Goal: Communication & Community: Ask a question

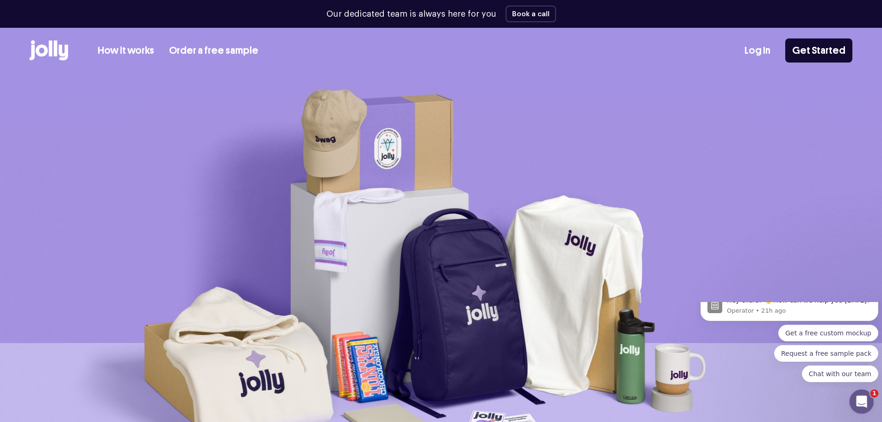
click at [866, 395] on div "Open Intercom Messenger" at bounding box center [860, 400] width 31 height 31
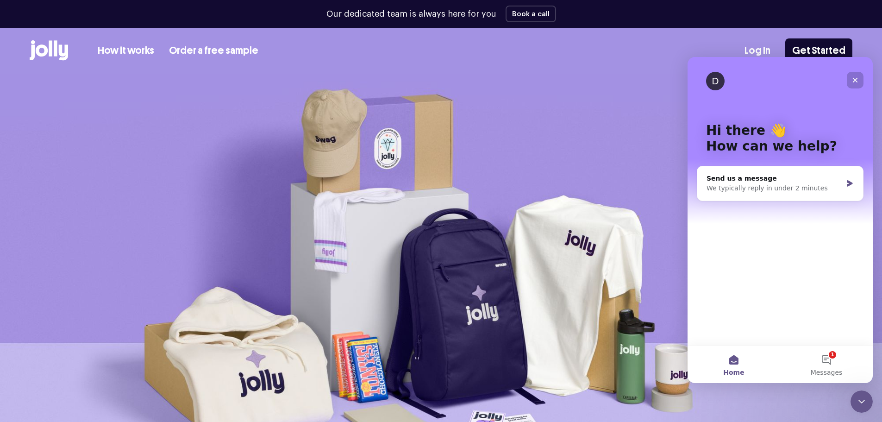
click at [851, 76] on div "Close" at bounding box center [855, 80] width 17 height 17
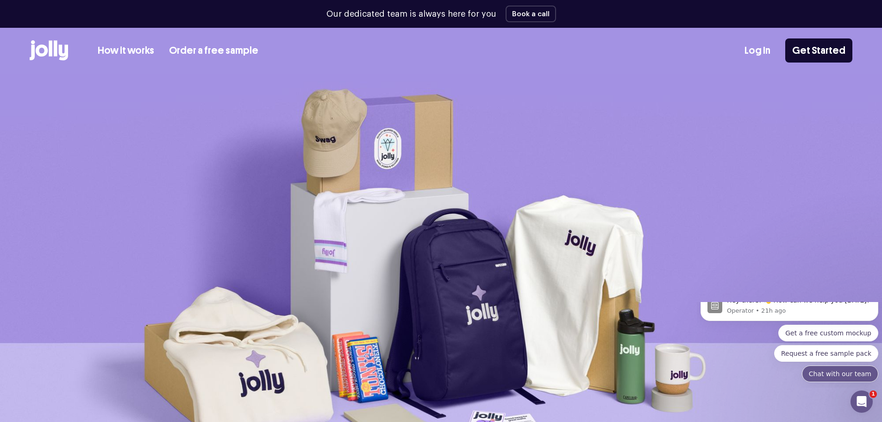
click at [836, 378] on button "Chat with our team" at bounding box center [840, 373] width 76 height 17
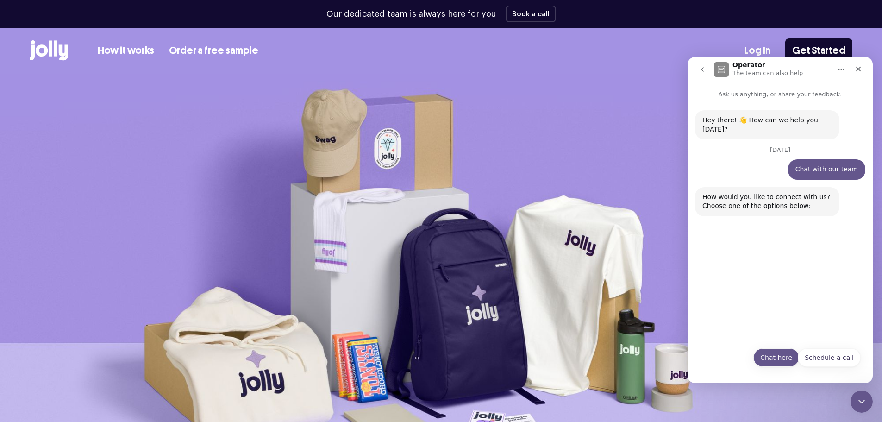
click at [777, 355] on button "Chat here" at bounding box center [776, 357] width 46 height 19
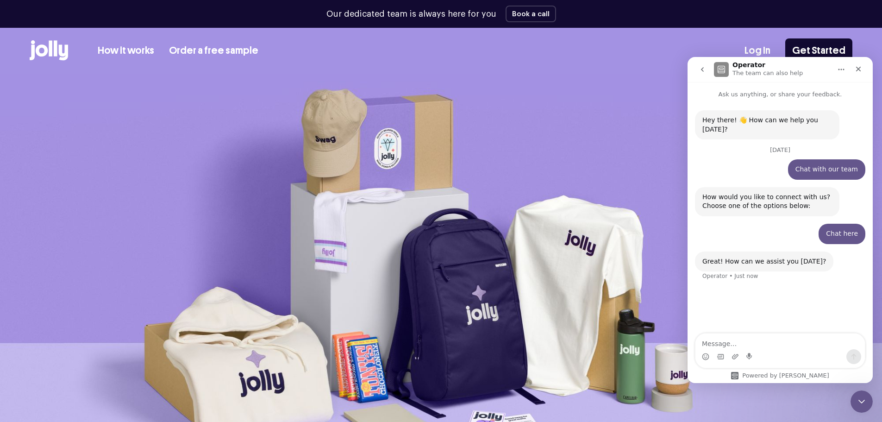
click at [733, 340] on textarea "Message…" at bounding box center [779, 341] width 169 height 16
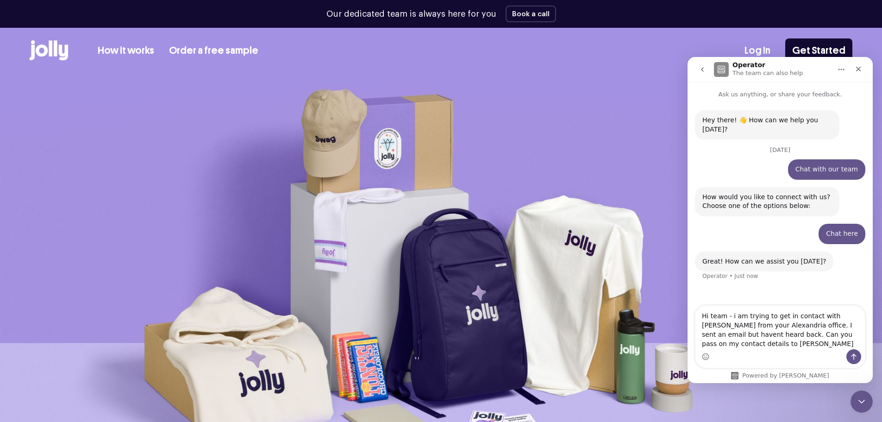
type textarea "Hi team - i am trying to get in contact with [PERSON_NAME] from your Alexandria…"
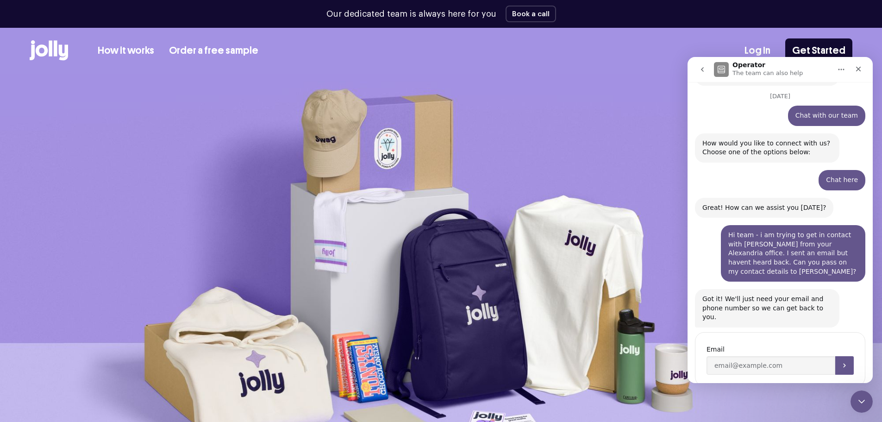
scroll to position [54, 0]
click at [750, 356] on input "Enter your email" at bounding box center [771, 365] width 129 height 19
type input "rensh"
type input "[EMAIL_ADDRESS][PERSON_NAME][DOMAIN_NAME]"
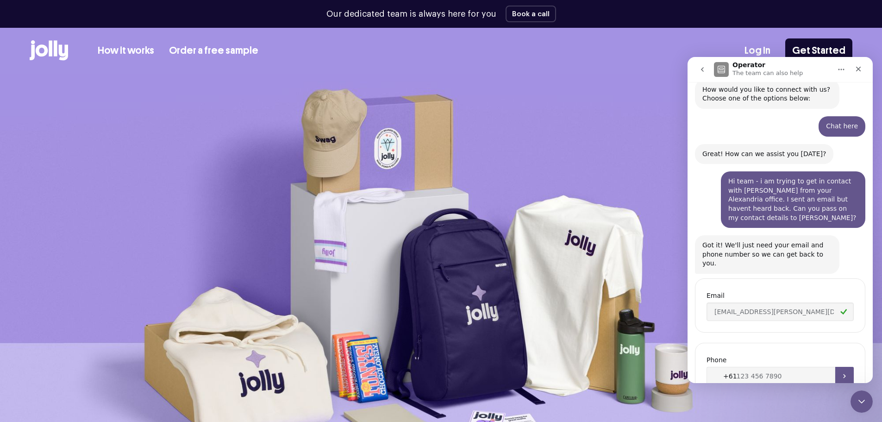
scroll to position [119, 0]
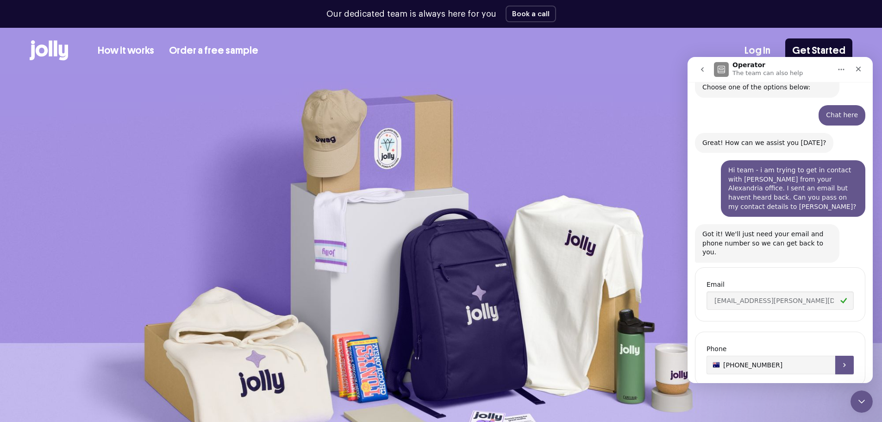
type input "[PHONE_NUMBER]"
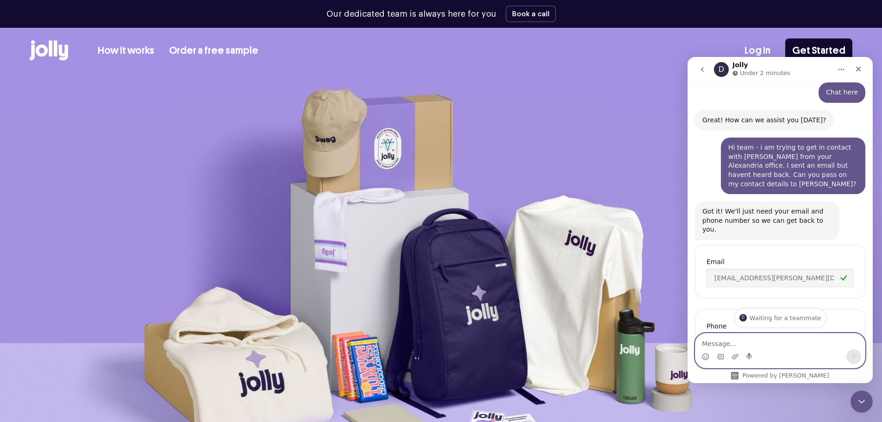
scroll to position [234, 0]
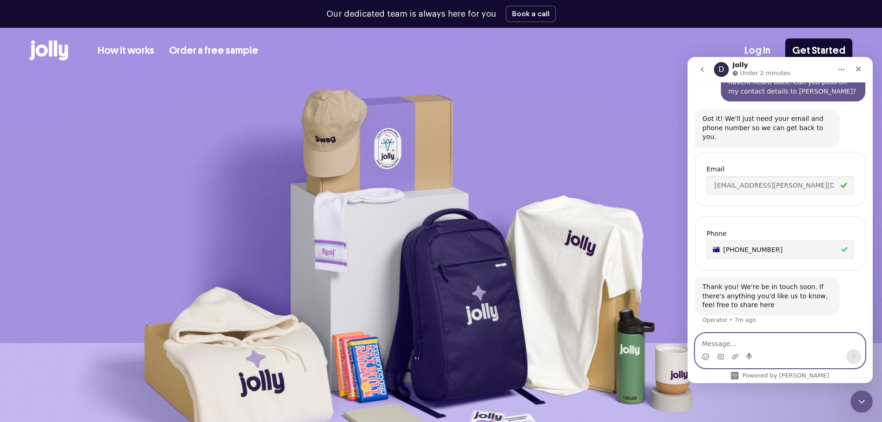
click at [731, 344] on textarea "Message…" at bounding box center [779, 341] width 169 height 16
type textarea "Pls disregard my message. [PERSON_NAME] has replied to my email."
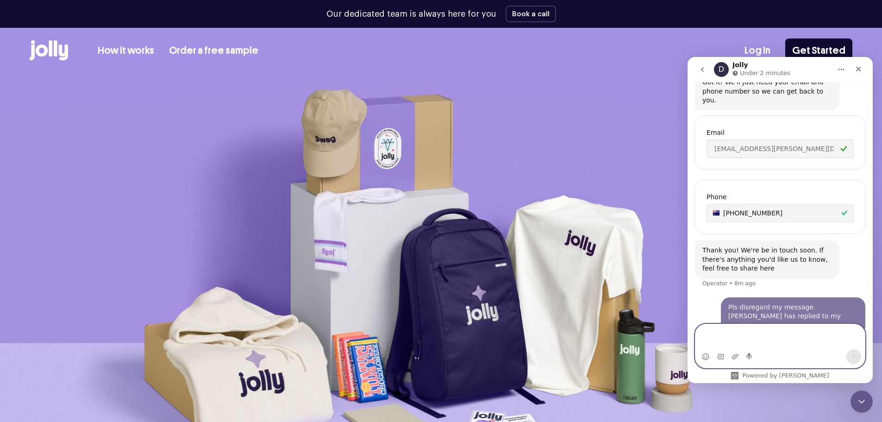
scroll to position [280, 0]
